Goal: Information Seeking & Learning: Learn about a topic

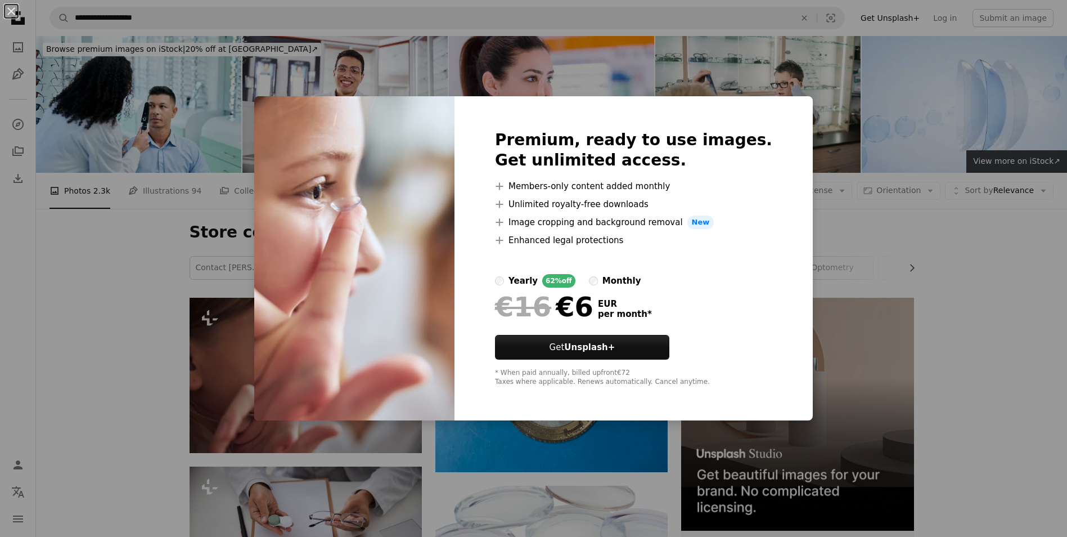
scroll to position [56, 0]
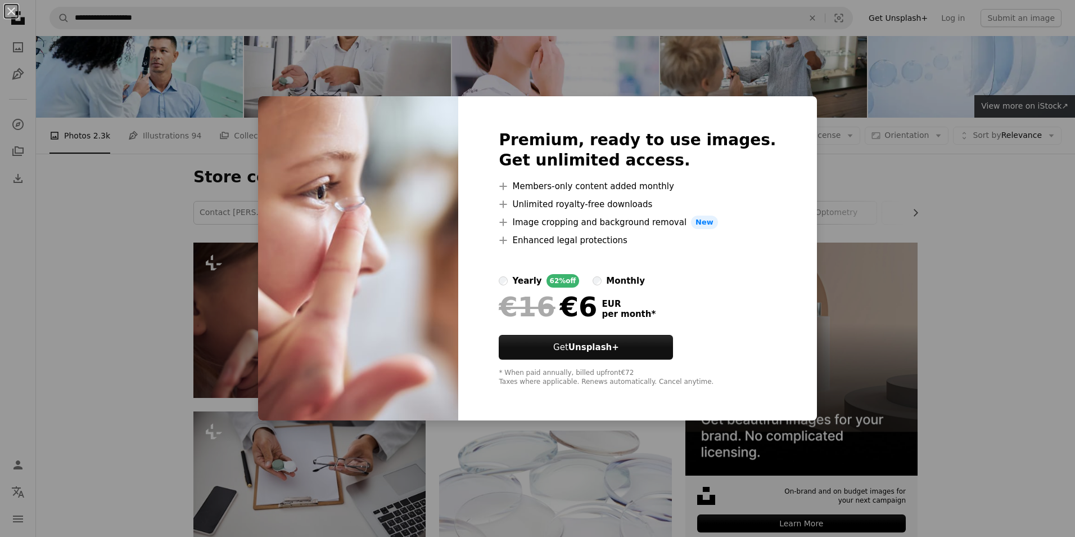
click at [820, 119] on div "An X shape Premium, ready to use images. Get unlimited access. A plus sign Memb…" at bounding box center [537, 268] width 1075 height 537
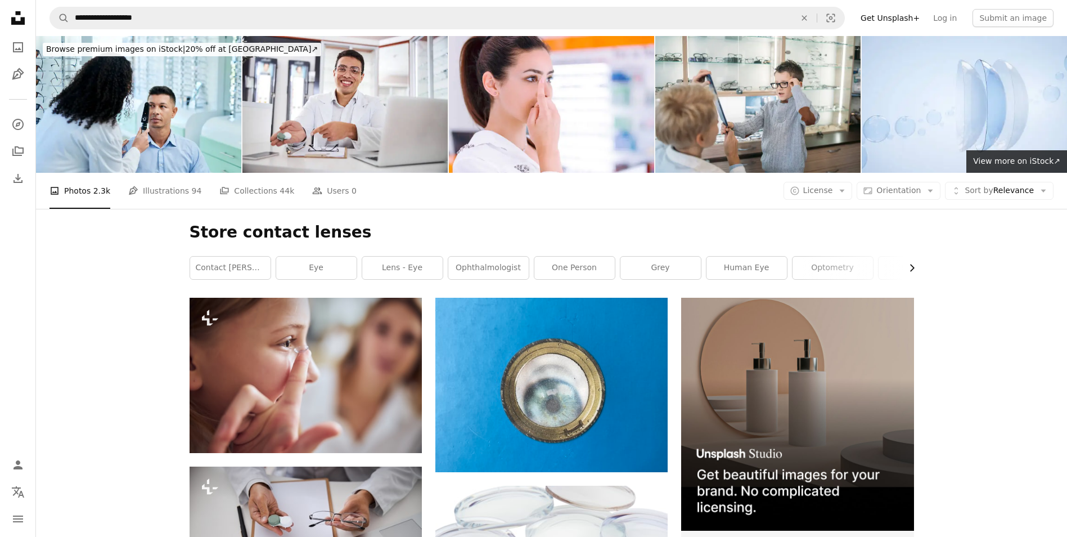
click at [909, 264] on icon "Chevron right" at bounding box center [911, 267] width 11 height 11
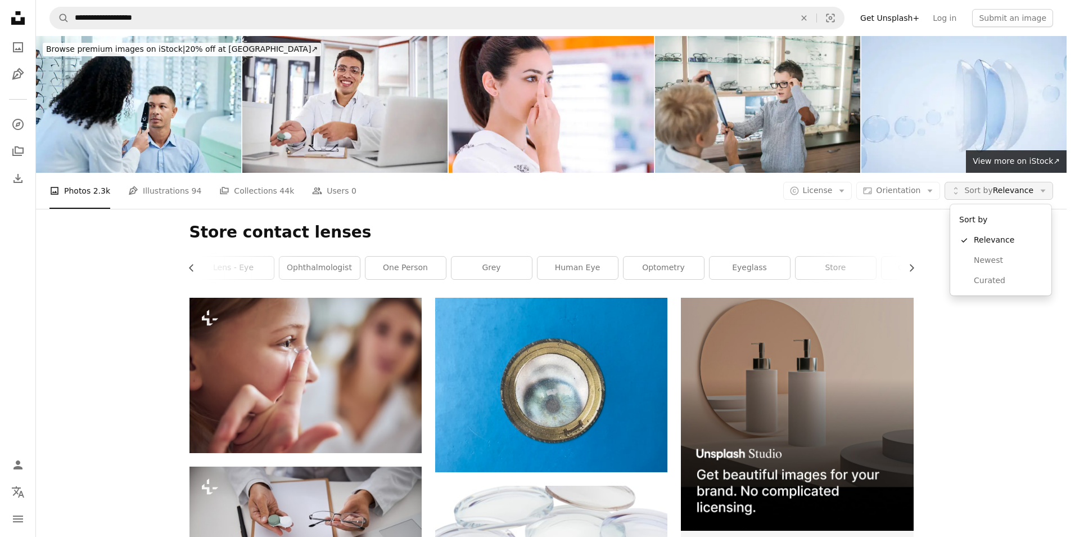
click at [1013, 193] on span "Sort by Relevance" at bounding box center [998, 190] width 69 height 11
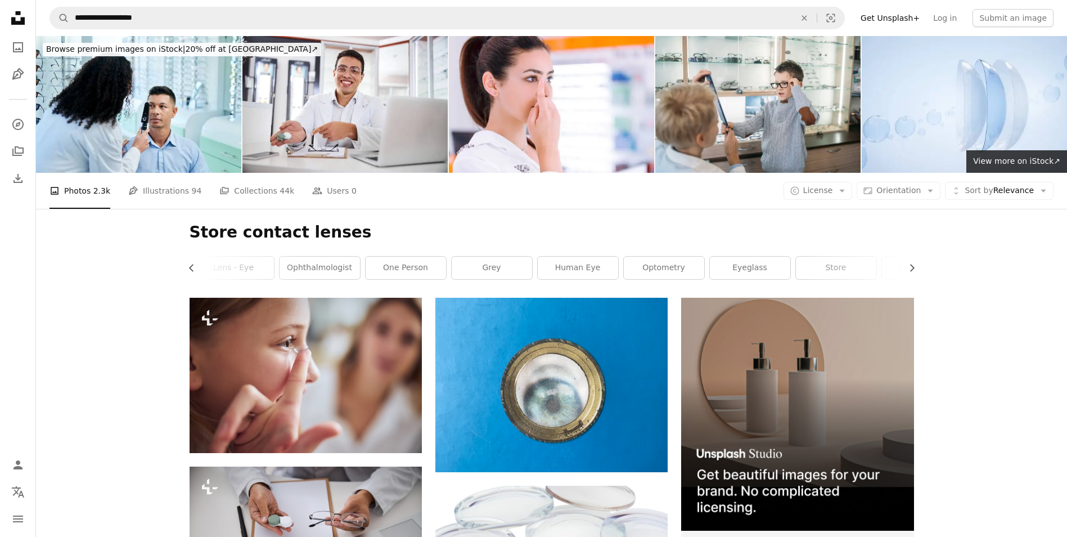
click at [833, 195] on span "License" at bounding box center [818, 190] width 30 height 9
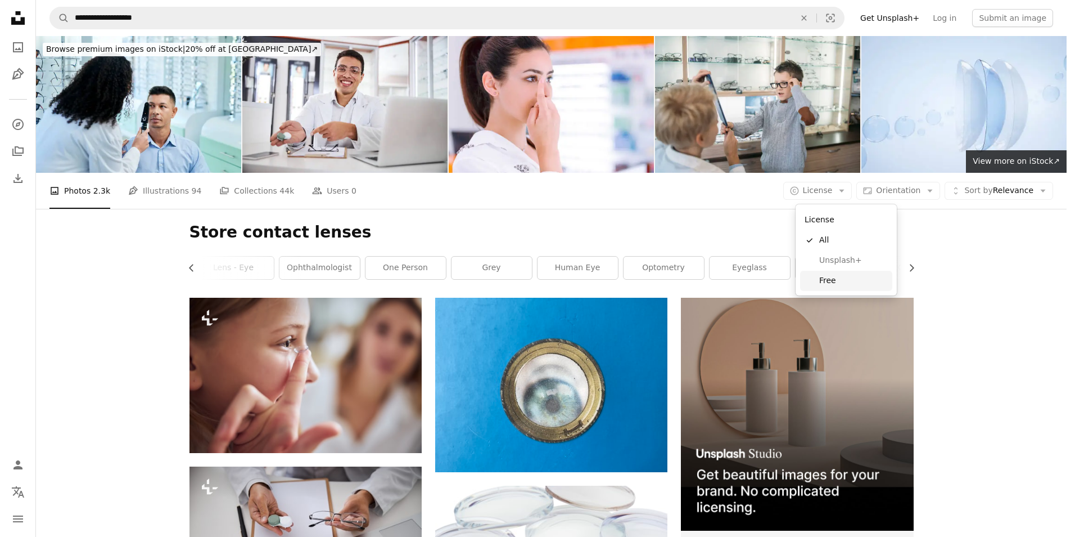
click at [853, 280] on span "Free" at bounding box center [853, 280] width 69 height 11
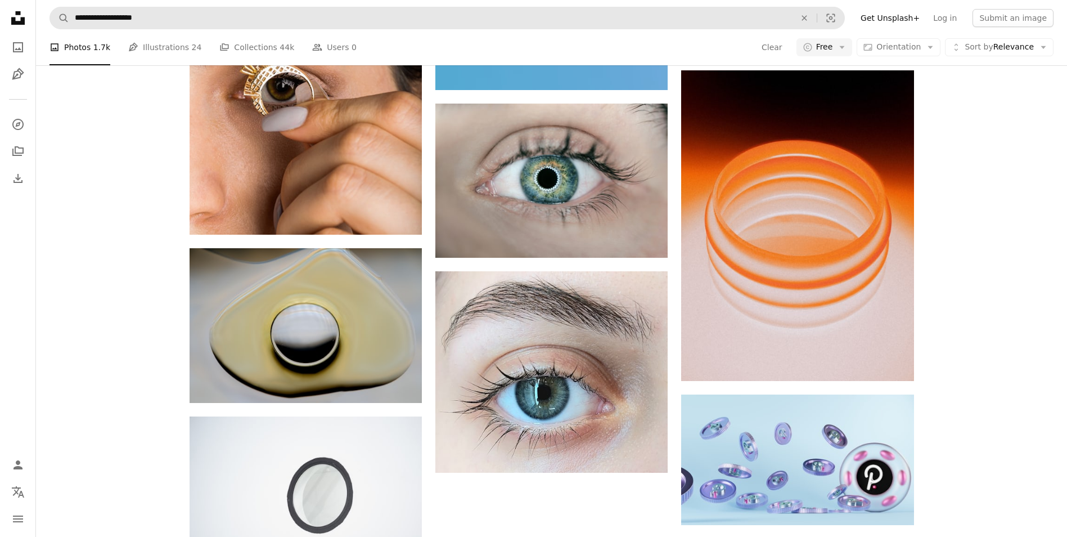
scroll to position [900, 0]
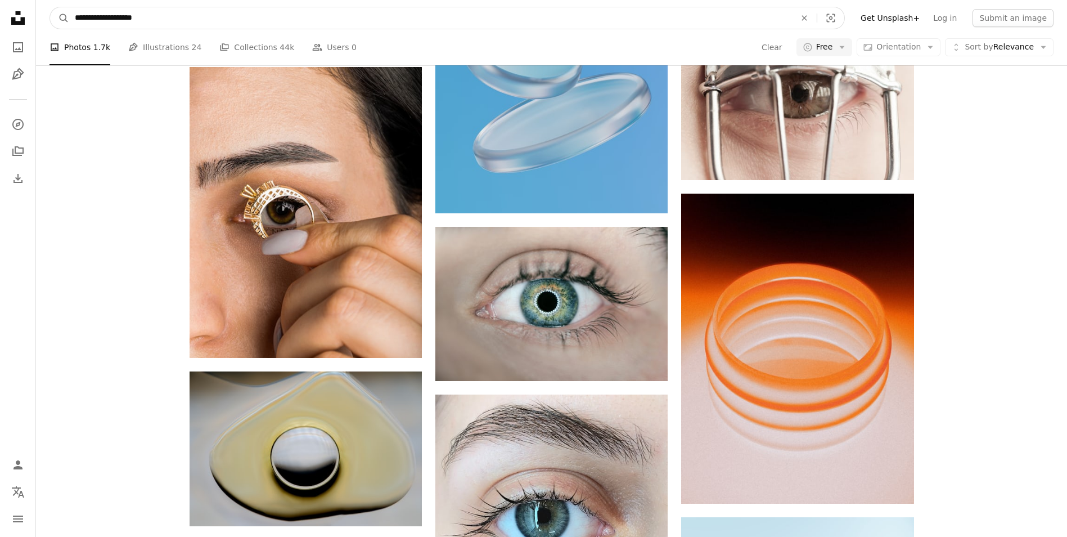
click at [129, 15] on input "**********" at bounding box center [430, 17] width 723 height 21
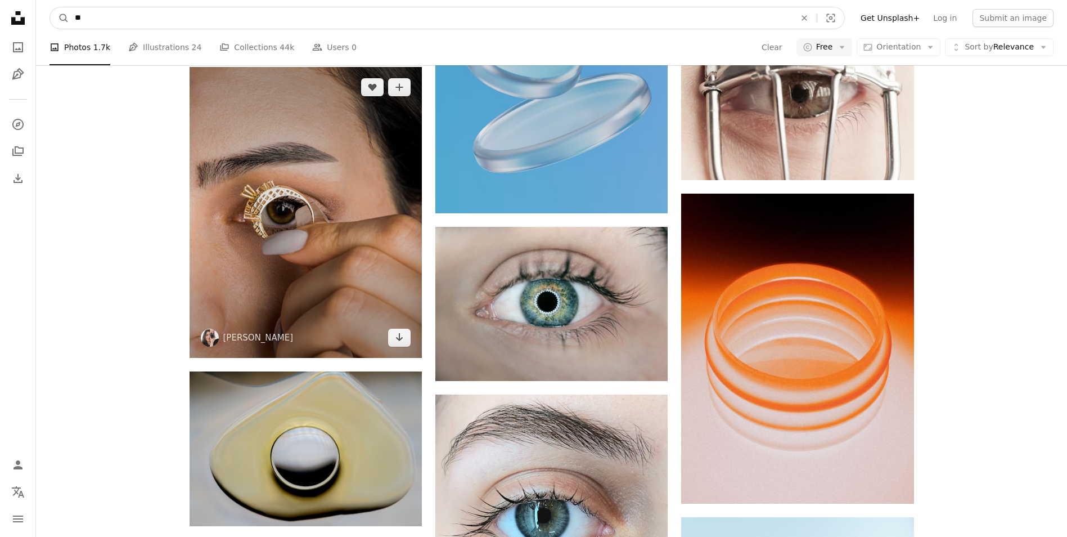
type input "*"
type input "**********"
click at [50, 7] on button "A magnifying glass" at bounding box center [59, 17] width 19 height 21
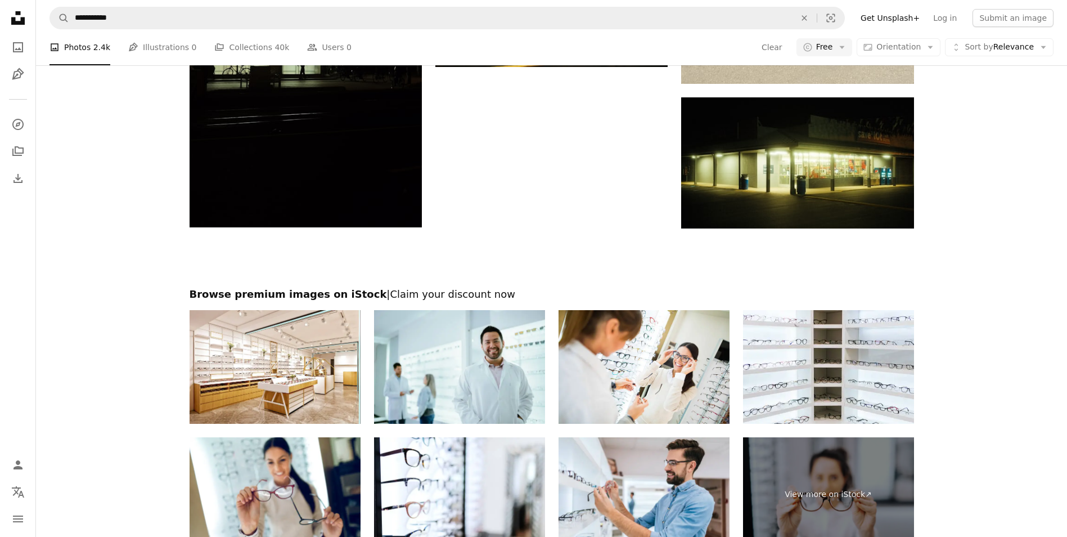
scroll to position [2227, 0]
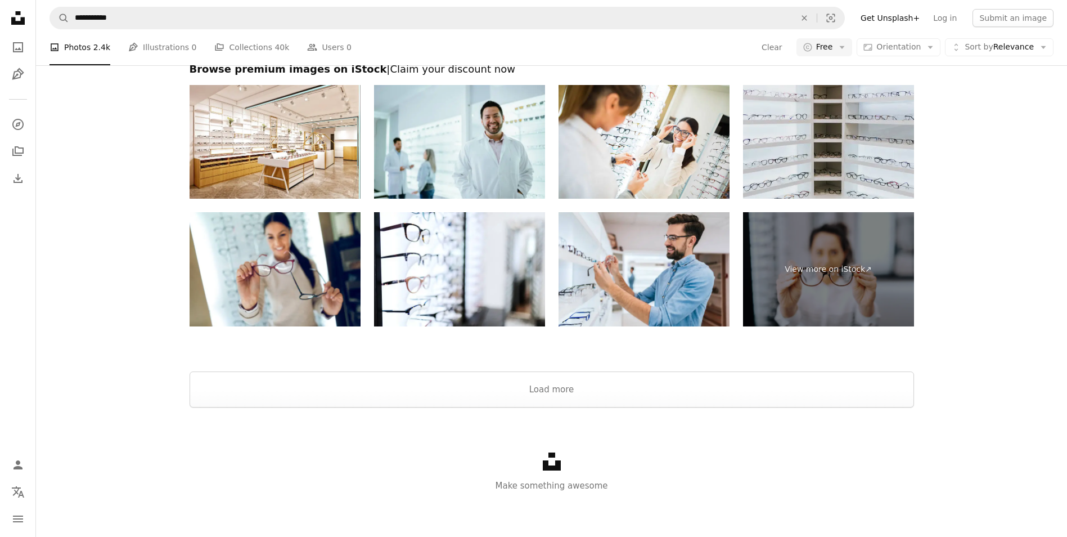
click at [855, 130] on img at bounding box center [828, 142] width 171 height 114
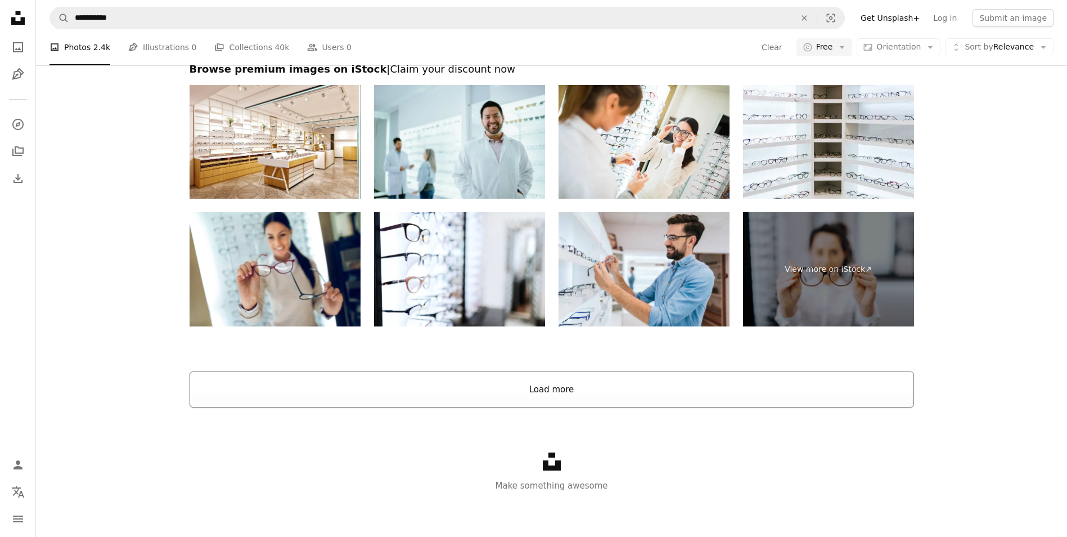
click at [588, 394] on button "Load more" at bounding box center [552, 389] width 724 height 36
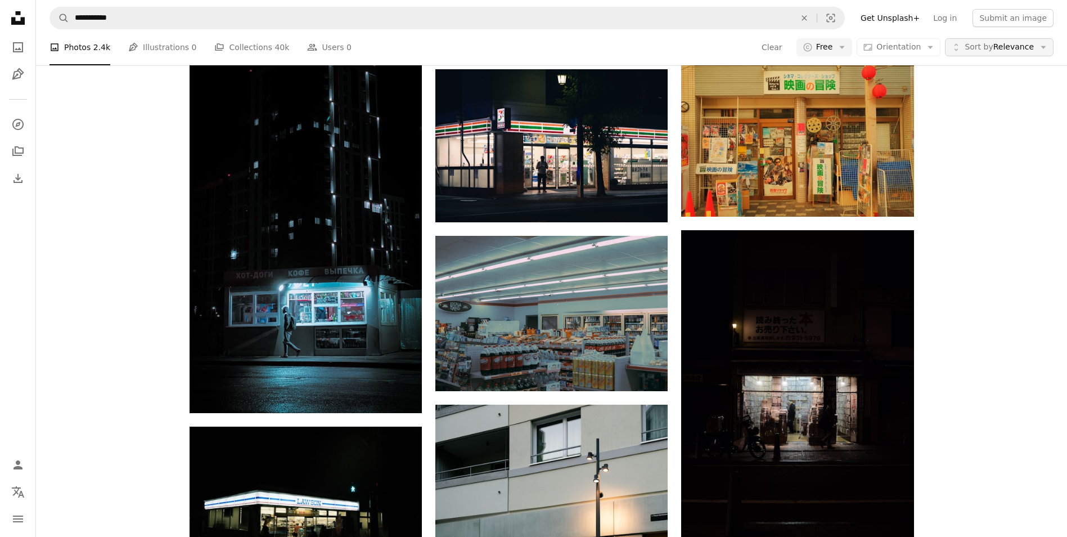
scroll to position [3296, 0]
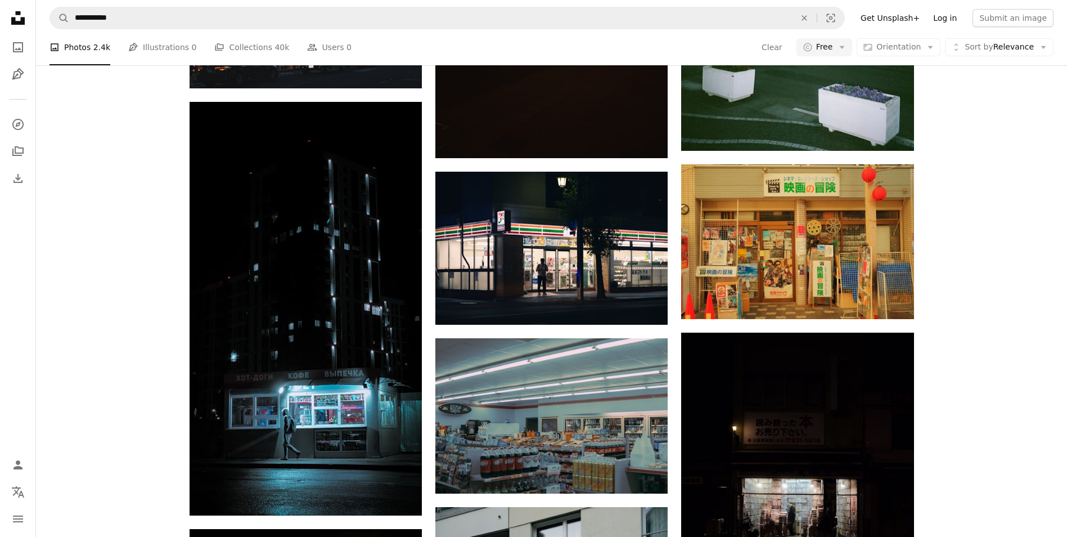
click at [960, 25] on link "Log in" at bounding box center [944, 18] width 37 height 18
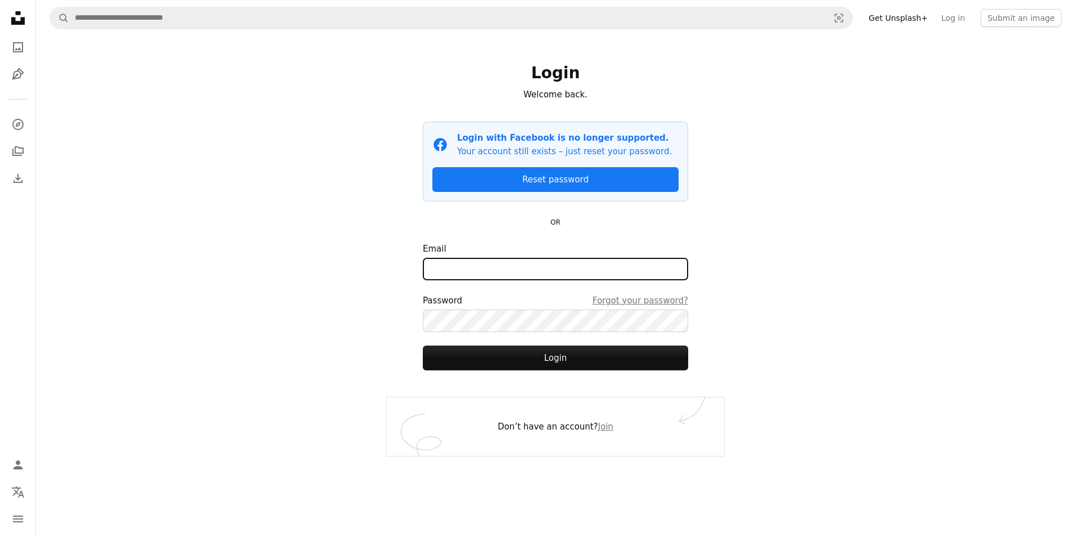
click at [567, 262] on input "Email" at bounding box center [555, 269] width 265 height 22
click at [562, 267] on input "Email" at bounding box center [555, 269] width 265 height 22
type input "**********"
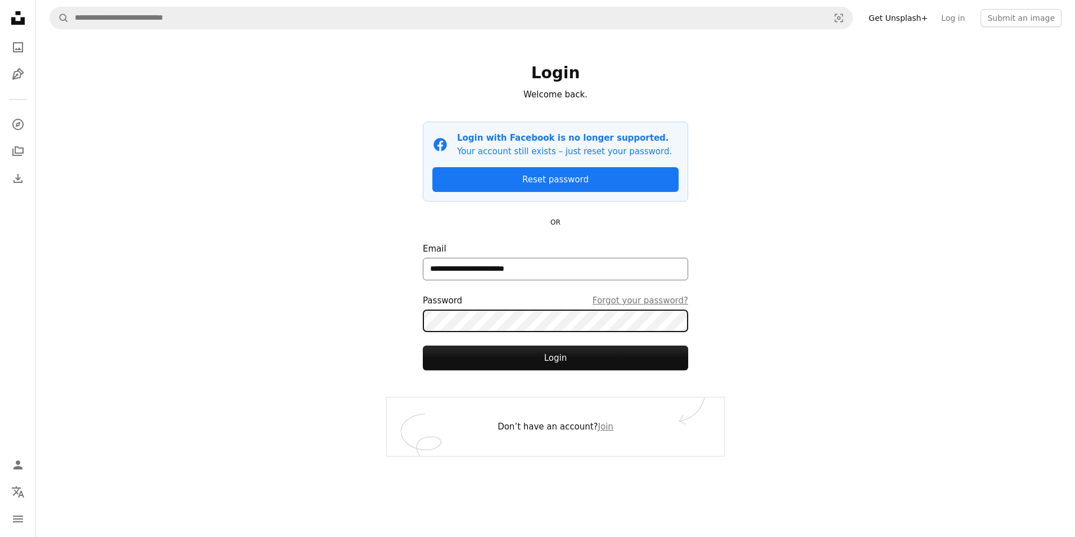
click at [423, 345] on button "Login" at bounding box center [555, 357] width 265 height 25
